Goal: Find specific page/section: Find specific page/section

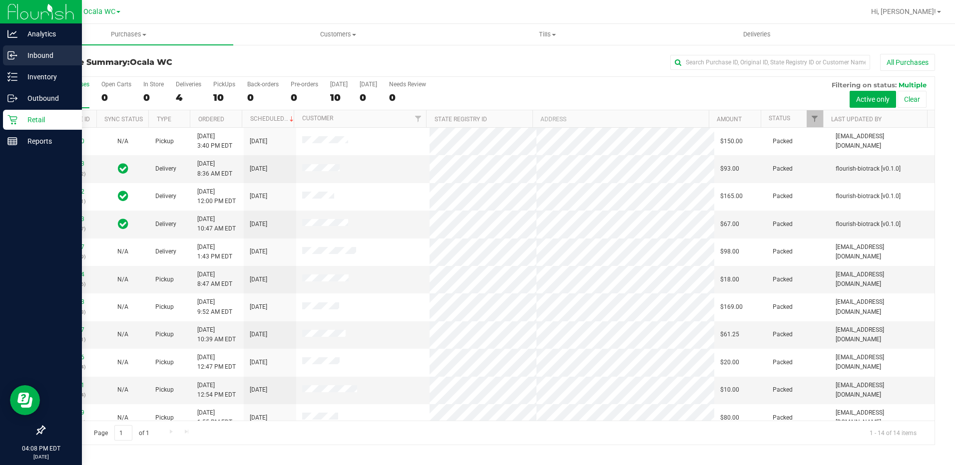
click at [24, 60] on p "Inbound" at bounding box center [47, 55] width 60 height 12
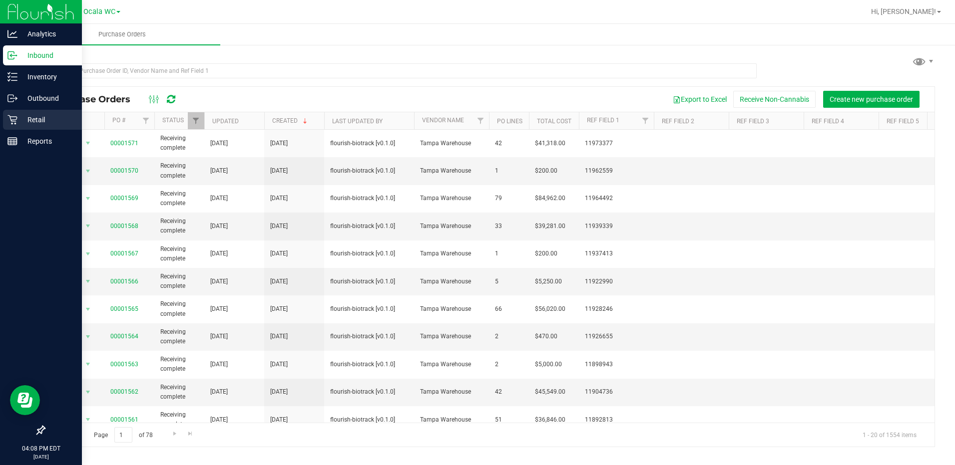
click at [28, 120] on p "Retail" at bounding box center [47, 120] width 60 height 12
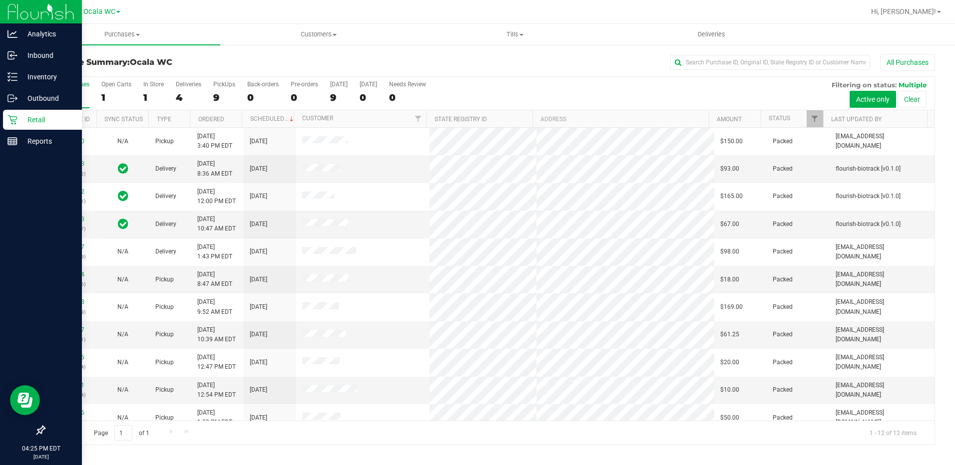
click at [19, 126] on div "Retail" at bounding box center [42, 120] width 79 height 20
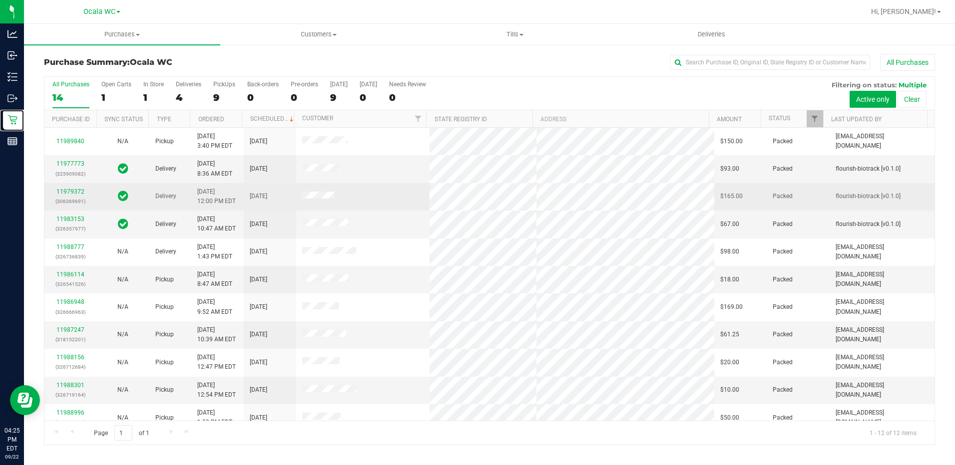
scroll to position [38, 0]
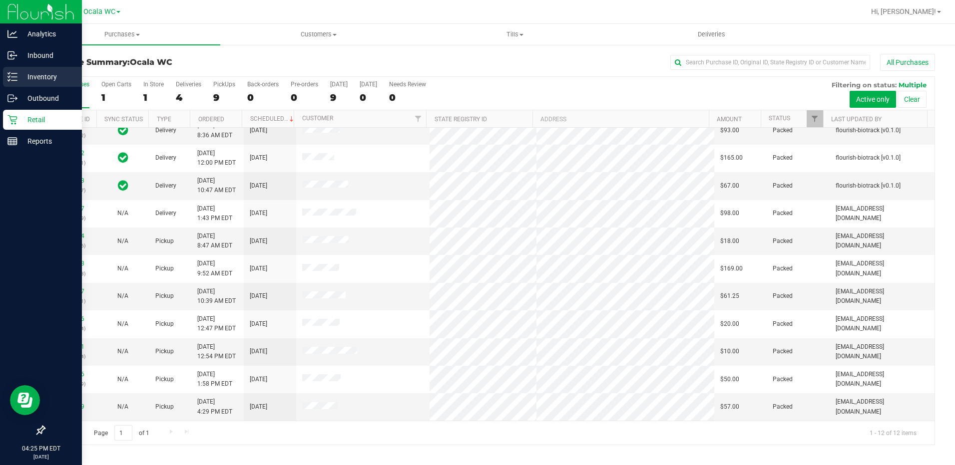
click at [15, 75] on icon at bounding box center [12, 77] width 10 height 10
